Goal: Task Accomplishment & Management: Use online tool/utility

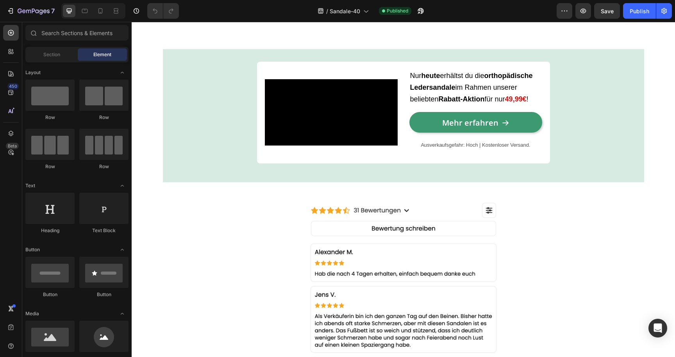
scroll to position [872, 0]
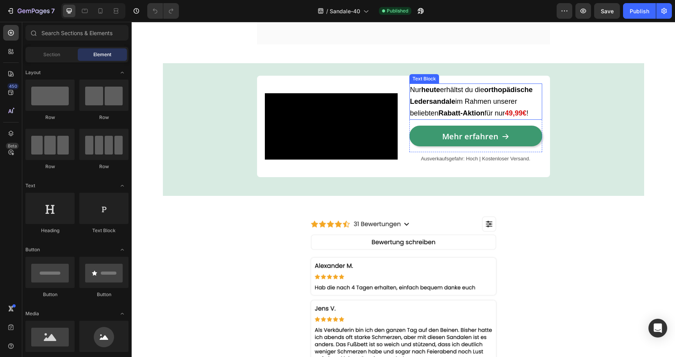
click at [513, 117] on strong "49,99€" at bounding box center [515, 113] width 21 height 8
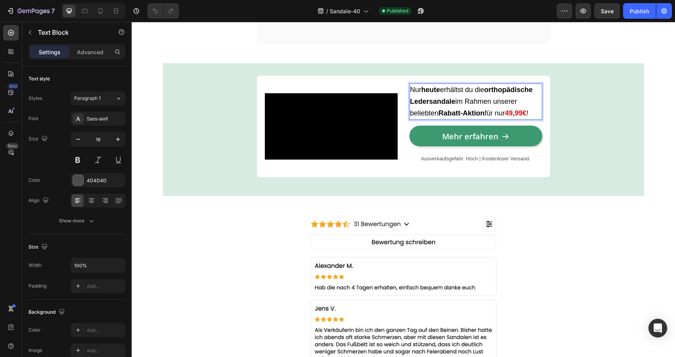
click at [516, 117] on strong "49,99€" at bounding box center [515, 113] width 21 height 8
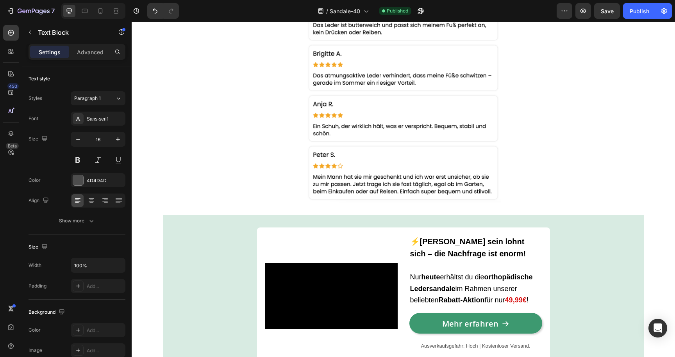
scroll to position [1544, 0]
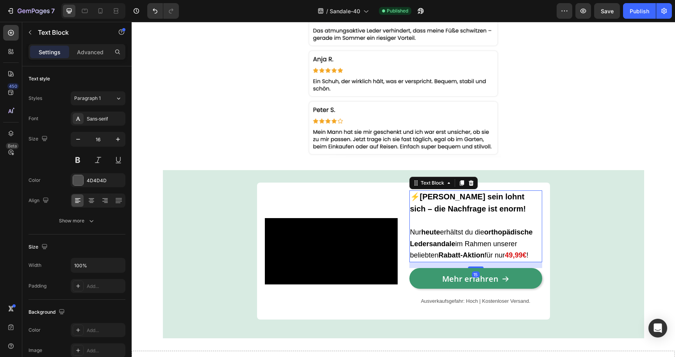
click at [513, 254] on strong "49,99€" at bounding box center [515, 256] width 21 height 8
click at [514, 254] on strong "49,99€" at bounding box center [515, 256] width 21 height 8
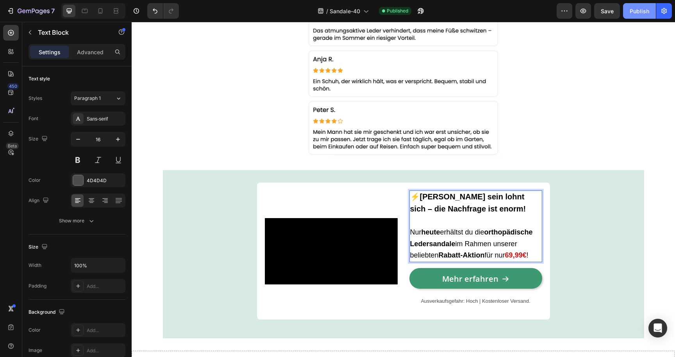
click at [643, 13] on div "Publish" at bounding box center [640, 11] width 20 height 8
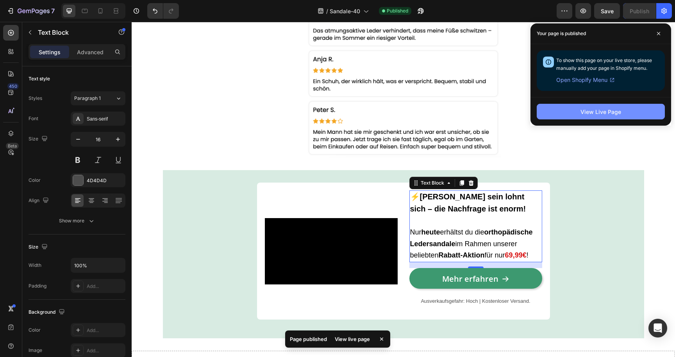
click at [563, 108] on button "View Live Page" at bounding box center [601, 112] width 128 height 16
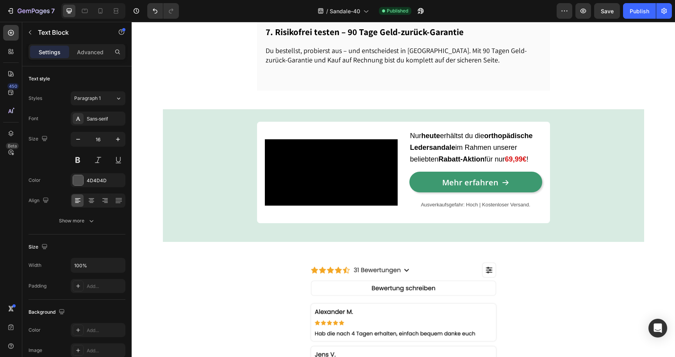
scroll to position [827, 0]
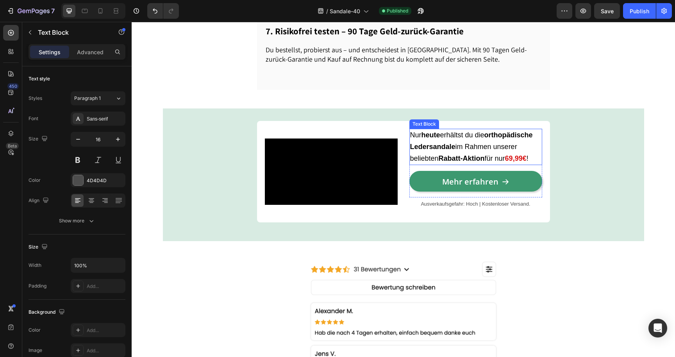
click at [520, 164] on p "Nur [DATE] erhältst du die orthopädische Ledersandale im Rahmen unserer beliebt…" at bounding box center [475, 147] width 131 height 35
click at [515, 164] on p "Nur [DATE] erhältst du die orthopädische Ledersandale im Rahmen unserer beliebt…" at bounding box center [475, 147] width 131 height 35
click at [515, 163] on strong "69,99€" at bounding box center [515, 159] width 21 height 8
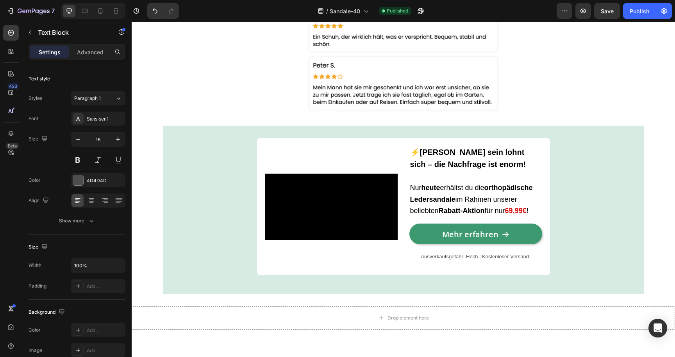
scroll to position [1638, 0]
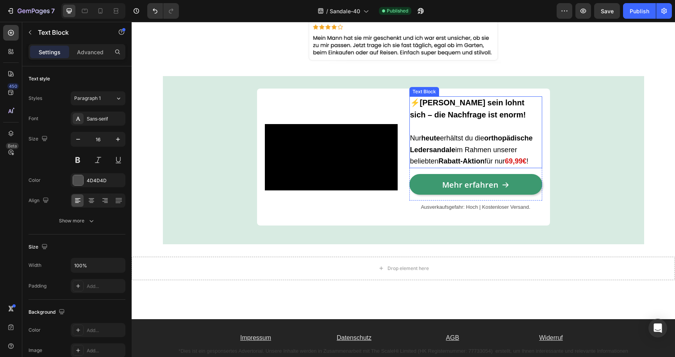
click at [508, 152] on span "Nur [DATE] erhältst du die orthopädische Ledersandale im Rahmen unserer beliebt…" at bounding box center [471, 149] width 123 height 31
click at [513, 163] on strong "69,99€" at bounding box center [515, 161] width 21 height 8
click at [637, 9] on div "Publish" at bounding box center [640, 11] width 20 height 8
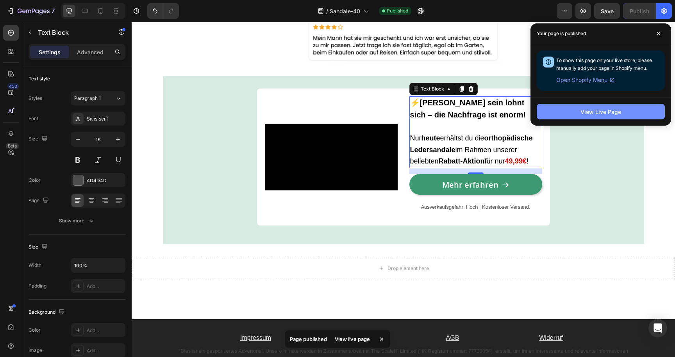
click at [580, 107] on button "View Live Page" at bounding box center [601, 112] width 128 height 16
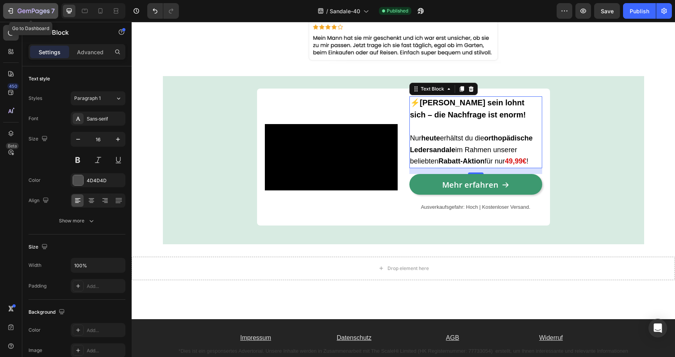
click at [35, 10] on icon "button" at bounding box center [34, 11] width 32 height 7
